Goal: Transaction & Acquisition: Download file/media

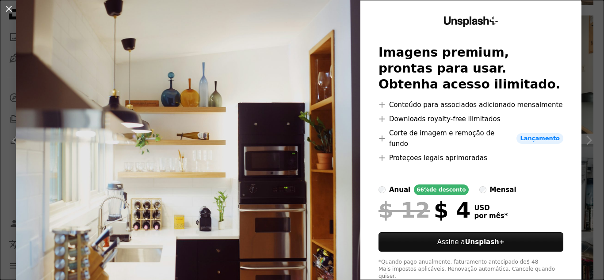
scroll to position [2, 0]
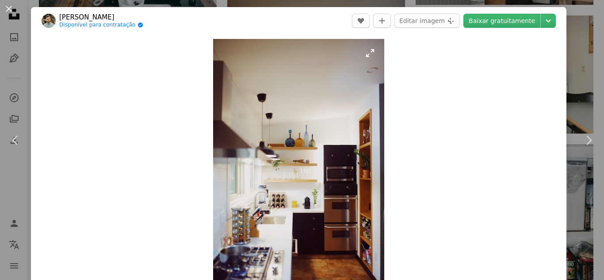
drag, startPoint x: 282, startPoint y: 115, endPoint x: 248, endPoint y: 134, distance: 38.6
click at [248, 134] on img "Ampliar esta imagem" at bounding box center [298, 167] width 171 height 257
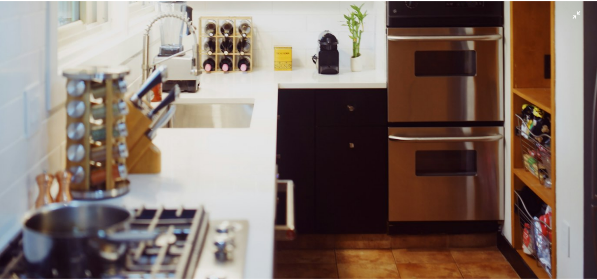
scroll to position [607, 0]
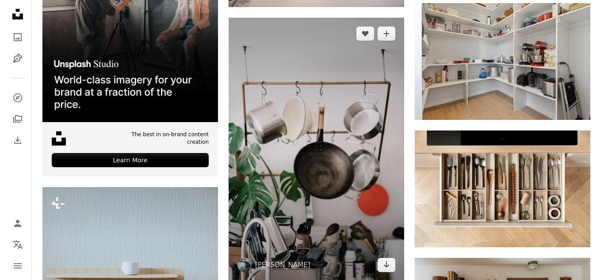
scroll to position [2034, 0]
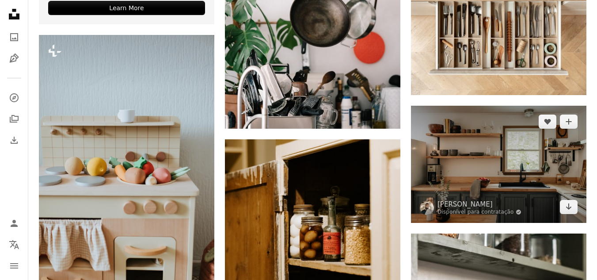
click at [489, 144] on img at bounding box center [499, 164] width 176 height 117
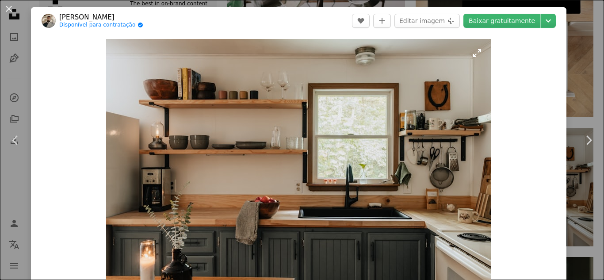
drag, startPoint x: 280, startPoint y: 115, endPoint x: 238, endPoint y: 111, distance: 41.7
click at [238, 111] on img "Ampliar esta imagem" at bounding box center [298, 167] width 385 height 257
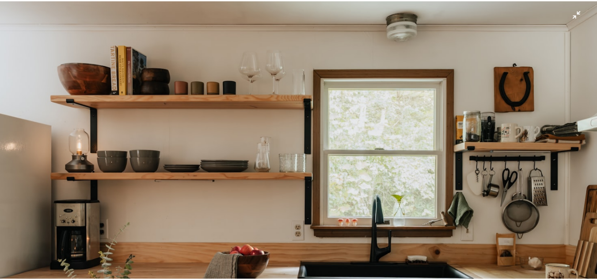
scroll to position [57, 0]
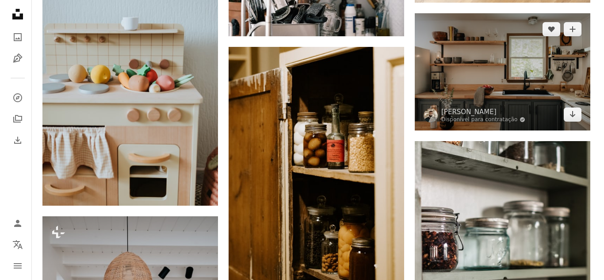
scroll to position [2123, 0]
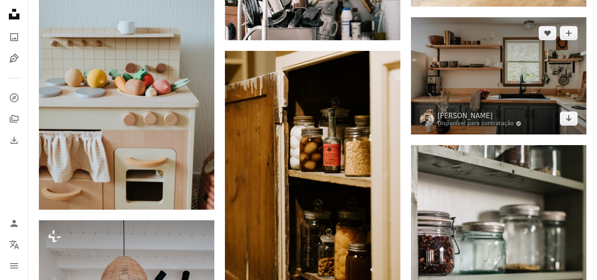
click at [454, 84] on img at bounding box center [499, 75] width 176 height 117
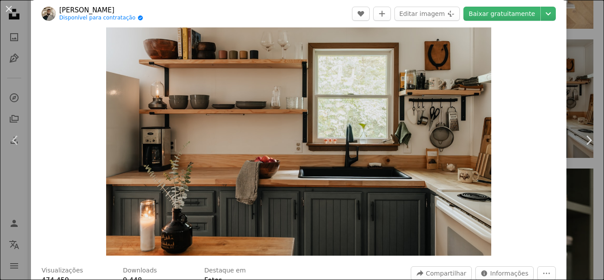
scroll to position [88, 0]
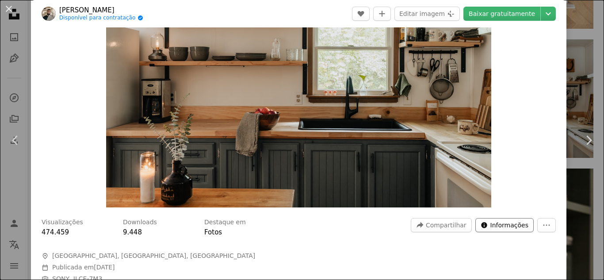
click at [512, 226] on span "Informações" at bounding box center [509, 224] width 38 height 13
click at [543, 225] on icon "More Actions" at bounding box center [547, 225] width 8 height 8
click at [390, 230] on dialog "An X shape Chevron left Chevron right Clay Banks Disponível para contratação A …" at bounding box center [302, 140] width 604 height 280
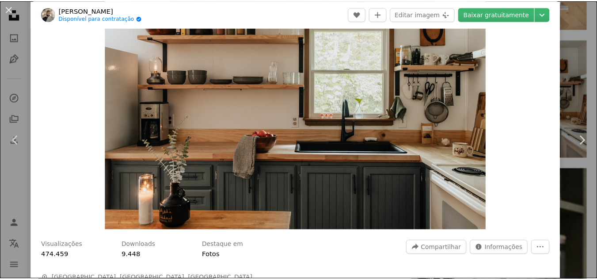
scroll to position [44, 0]
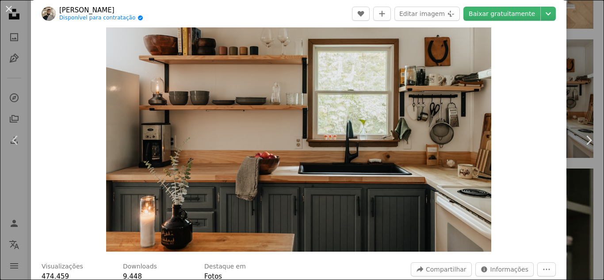
click at [12, 9] on button "An X shape" at bounding box center [9, 9] width 11 height 11
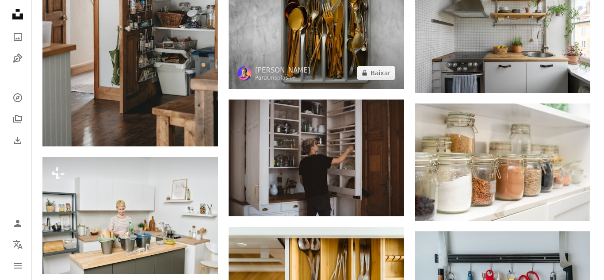
scroll to position [1327, 0]
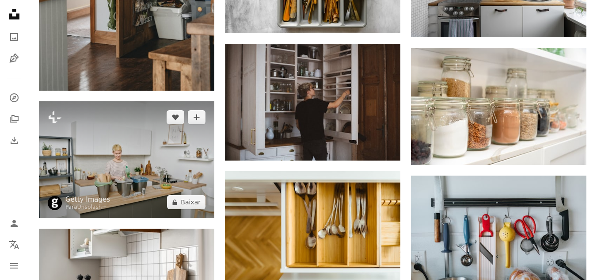
click at [164, 155] on img at bounding box center [127, 159] width 176 height 117
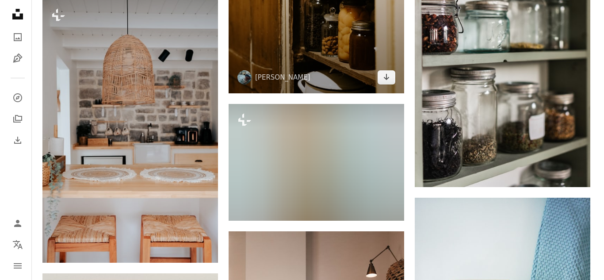
scroll to position [2388, 0]
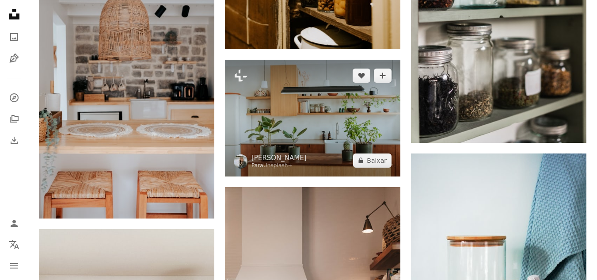
click at [306, 113] on img at bounding box center [313, 118] width 176 height 117
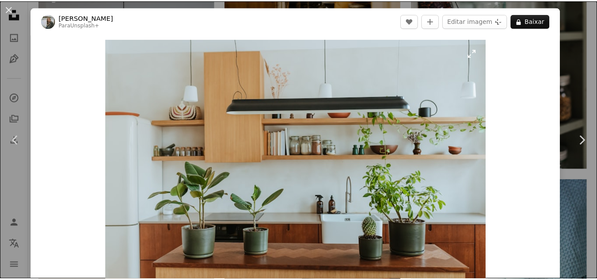
scroll to position [44, 0]
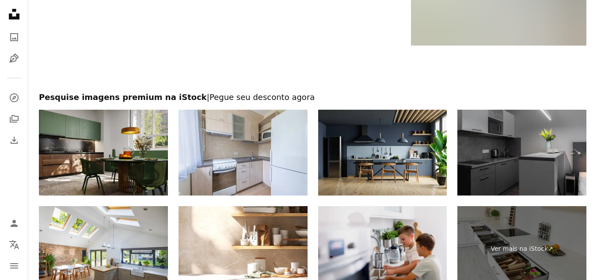
scroll to position [4289, 0]
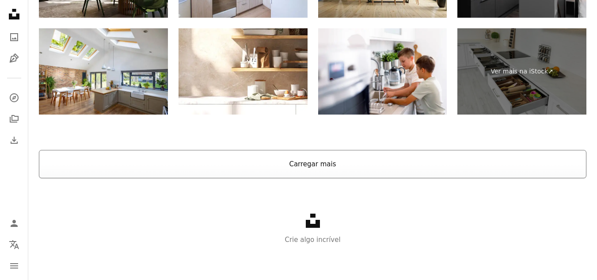
click at [295, 158] on button "Carregar mais" at bounding box center [313, 164] width 548 height 28
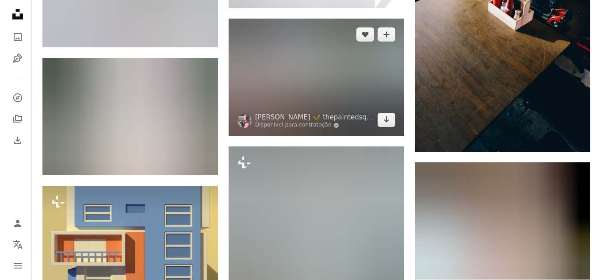
scroll to position [4461, 0]
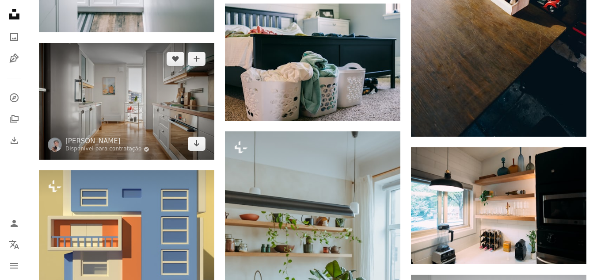
click at [149, 93] on img at bounding box center [127, 101] width 176 height 117
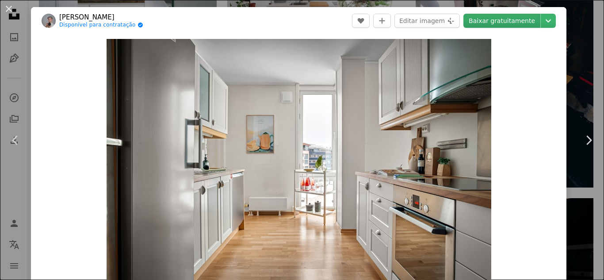
click at [495, 21] on link "Baixar gratuitamente" at bounding box center [501, 21] width 77 height 14
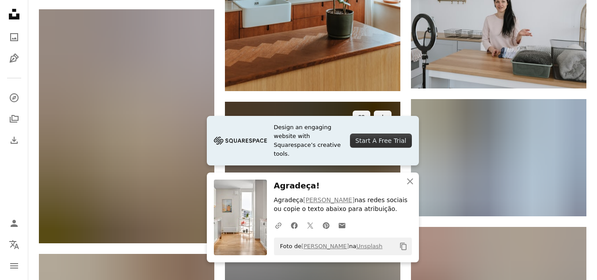
scroll to position [4859, 0]
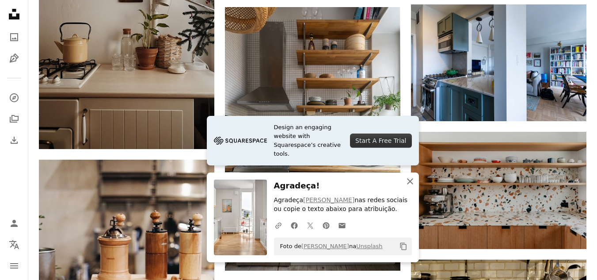
click at [409, 182] on icon "button" at bounding box center [410, 181] width 6 height 6
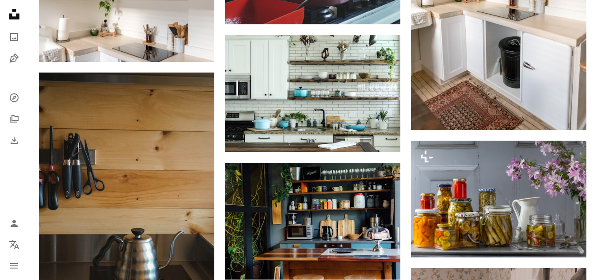
scroll to position [11094, 0]
